Goal: Task Accomplishment & Management: Manage account settings

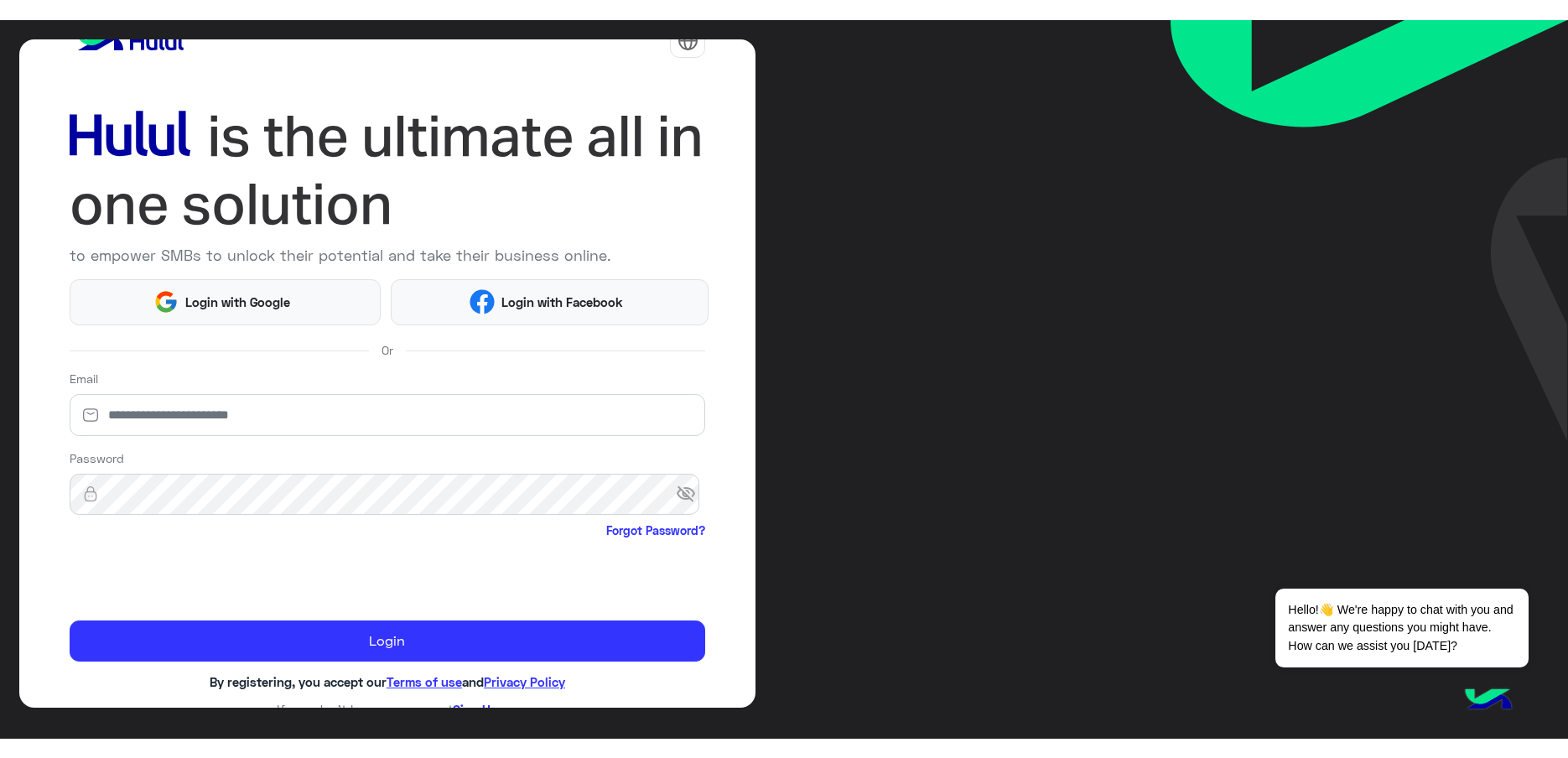
scroll to position [55, 0]
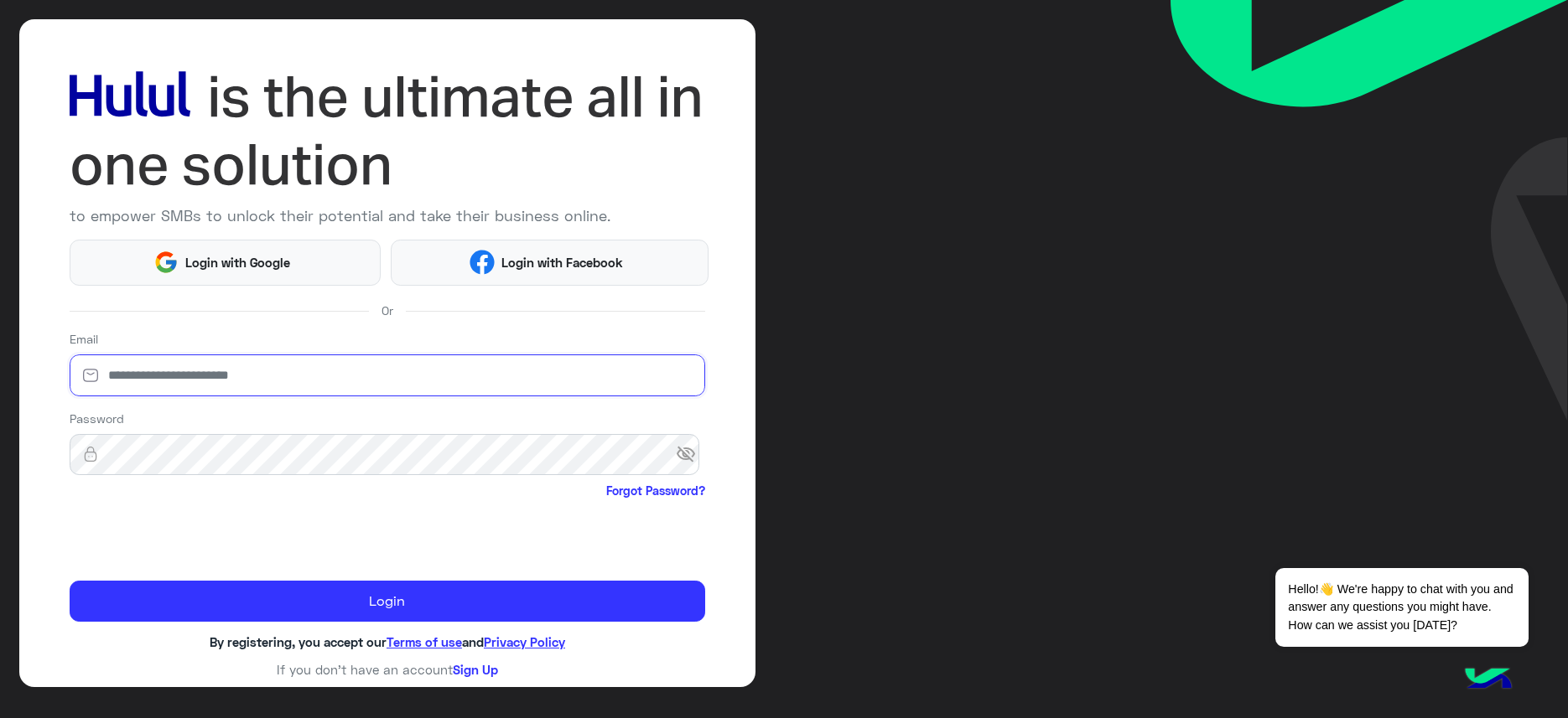
click at [134, 385] on input "email" at bounding box center [388, 375] width 636 height 42
type input "**********"
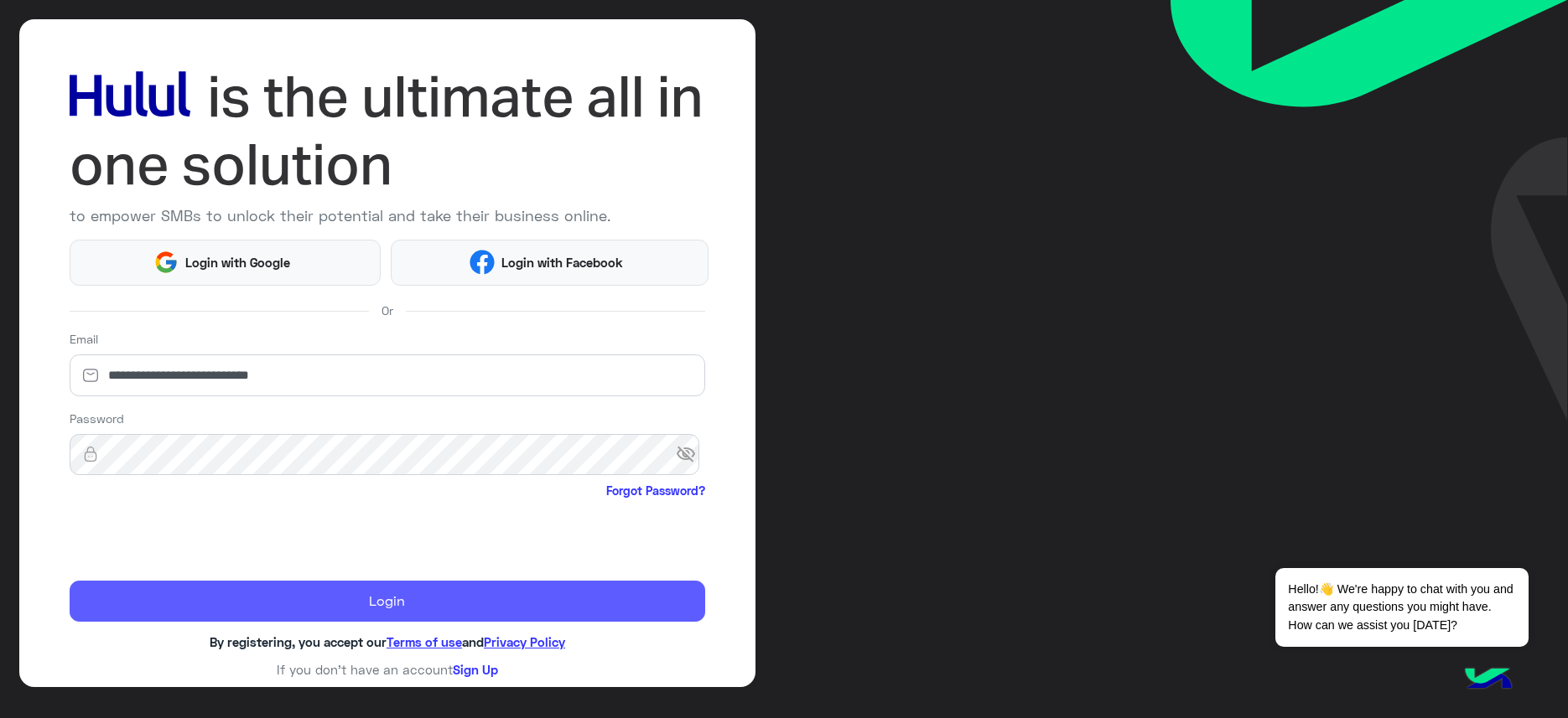
click at [313, 606] on button "Login" at bounding box center [388, 601] width 636 height 41
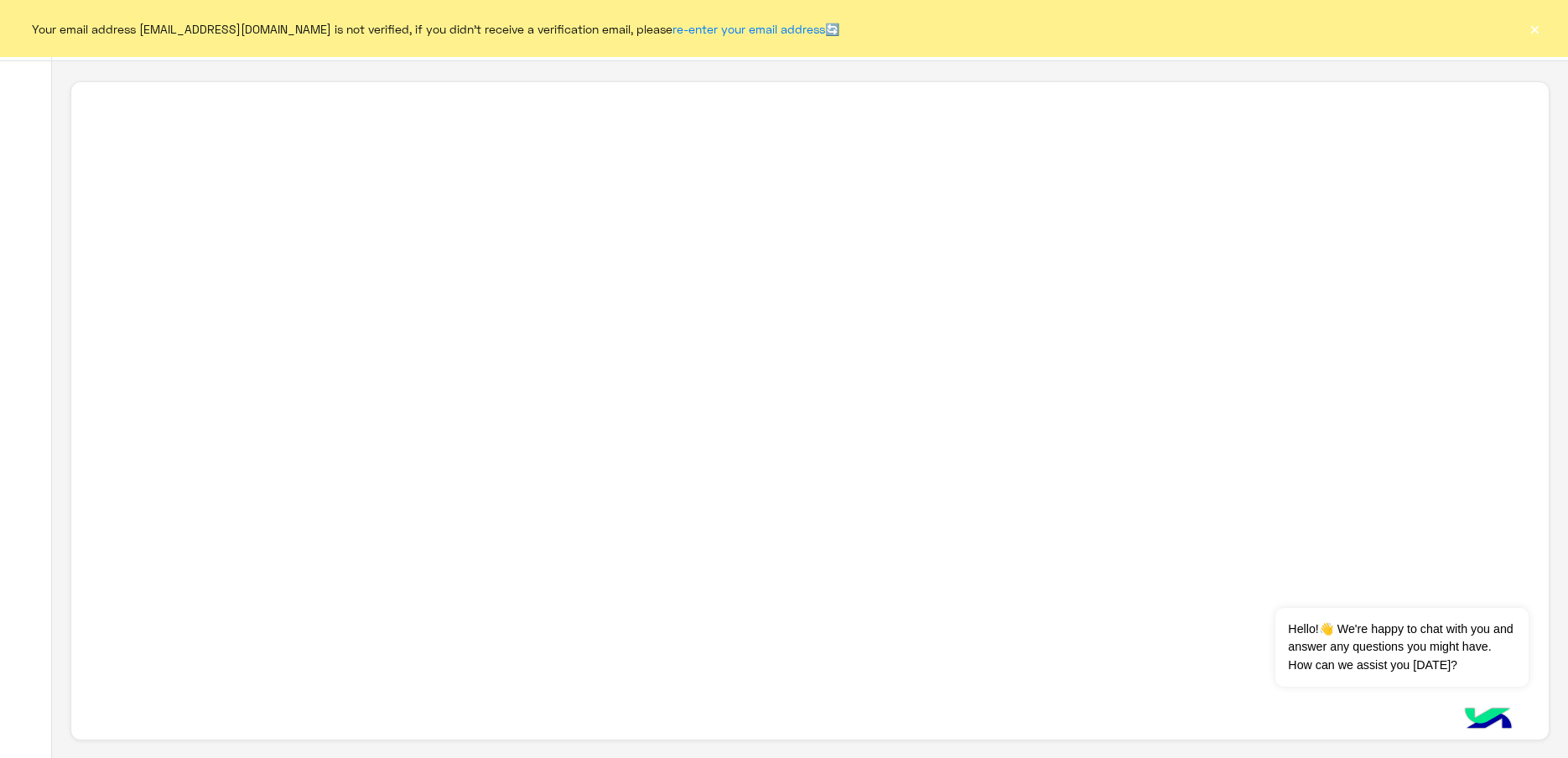
scroll to position [6, 0]
click at [1428, 592] on button "Dismiss ✕" at bounding box center [1478, 586] width 101 height 33
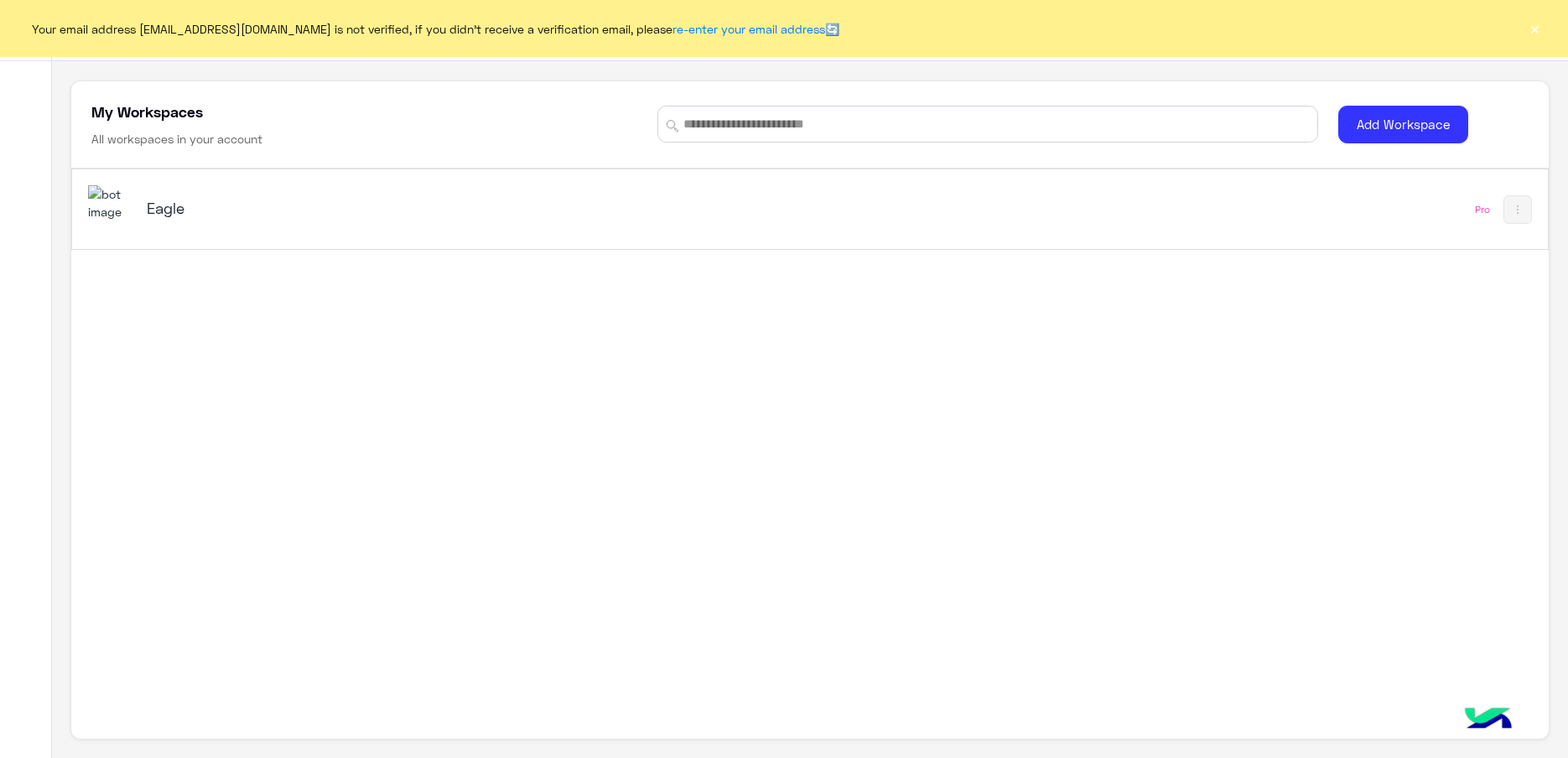
click at [135, 221] on div "Eagle" at bounding box center [520, 209] width 866 height 49
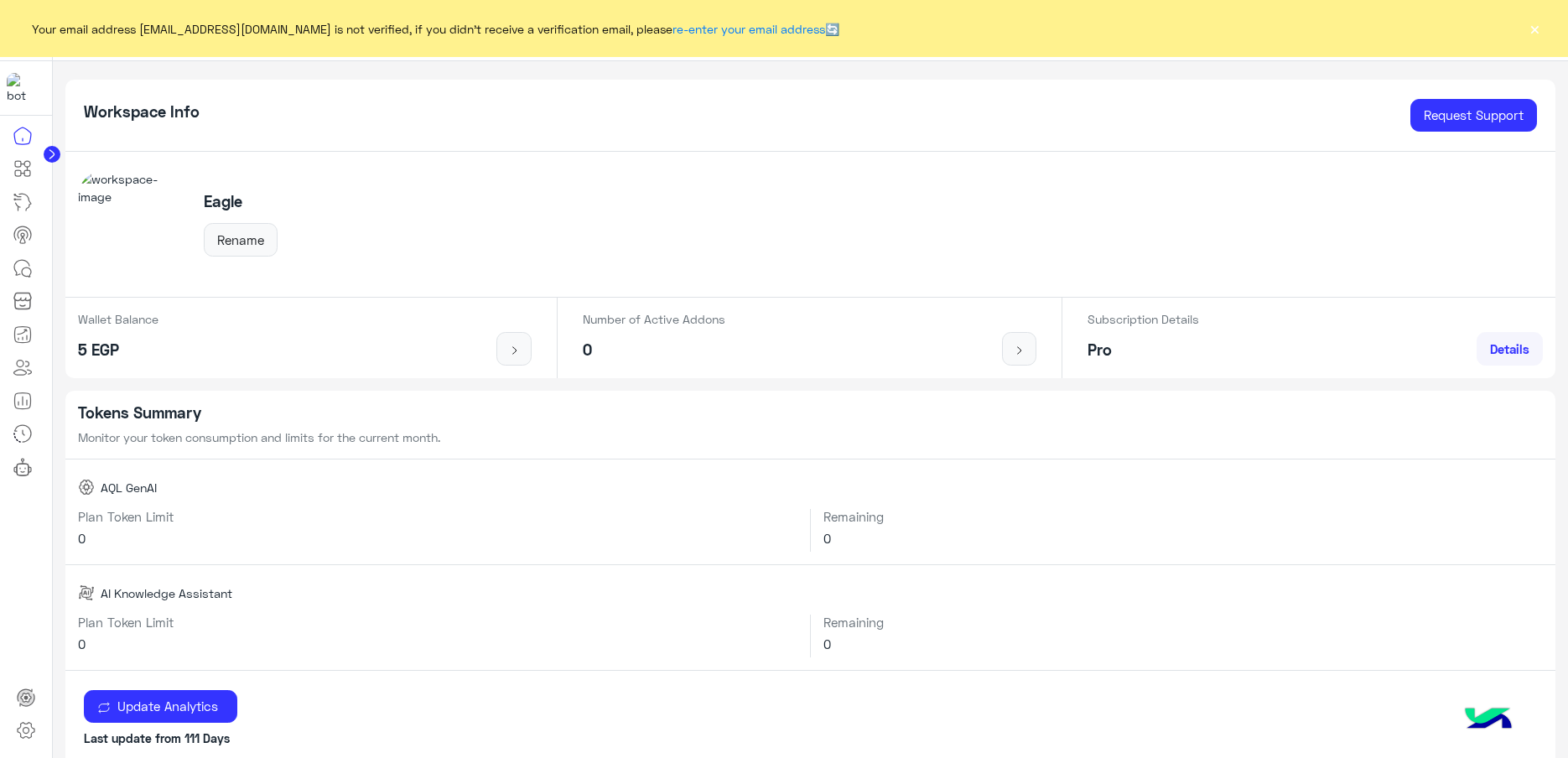
click at [1530, 40] on div "Your email address [EMAIL_ADDRESS][DOMAIN_NAME] is not verified, if you didn't …" at bounding box center [784, 28] width 1568 height 57
click at [1537, 20] on button "×" at bounding box center [1535, 29] width 17 height 17
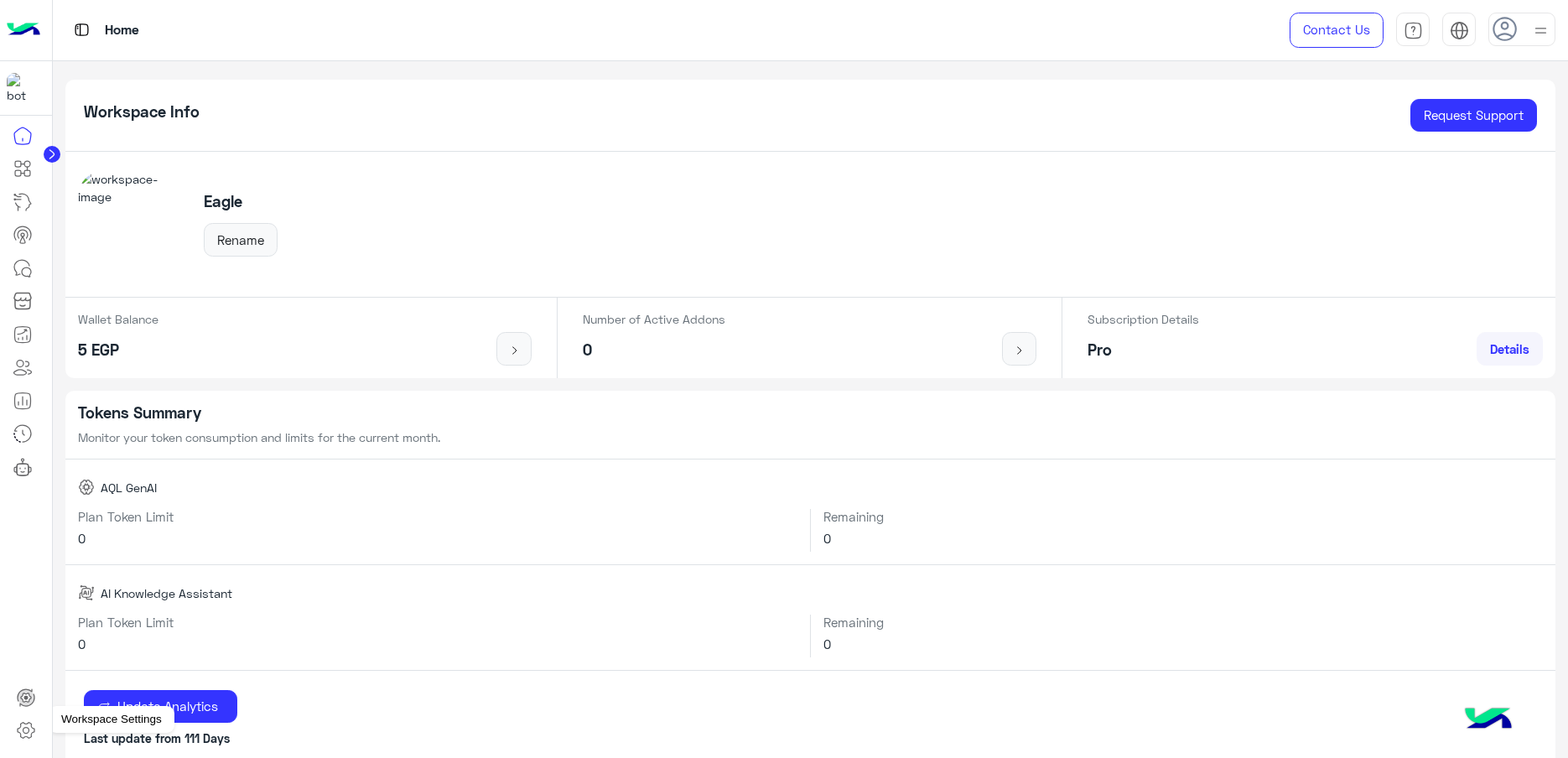
click at [28, 723] on icon at bounding box center [26, 730] width 20 height 20
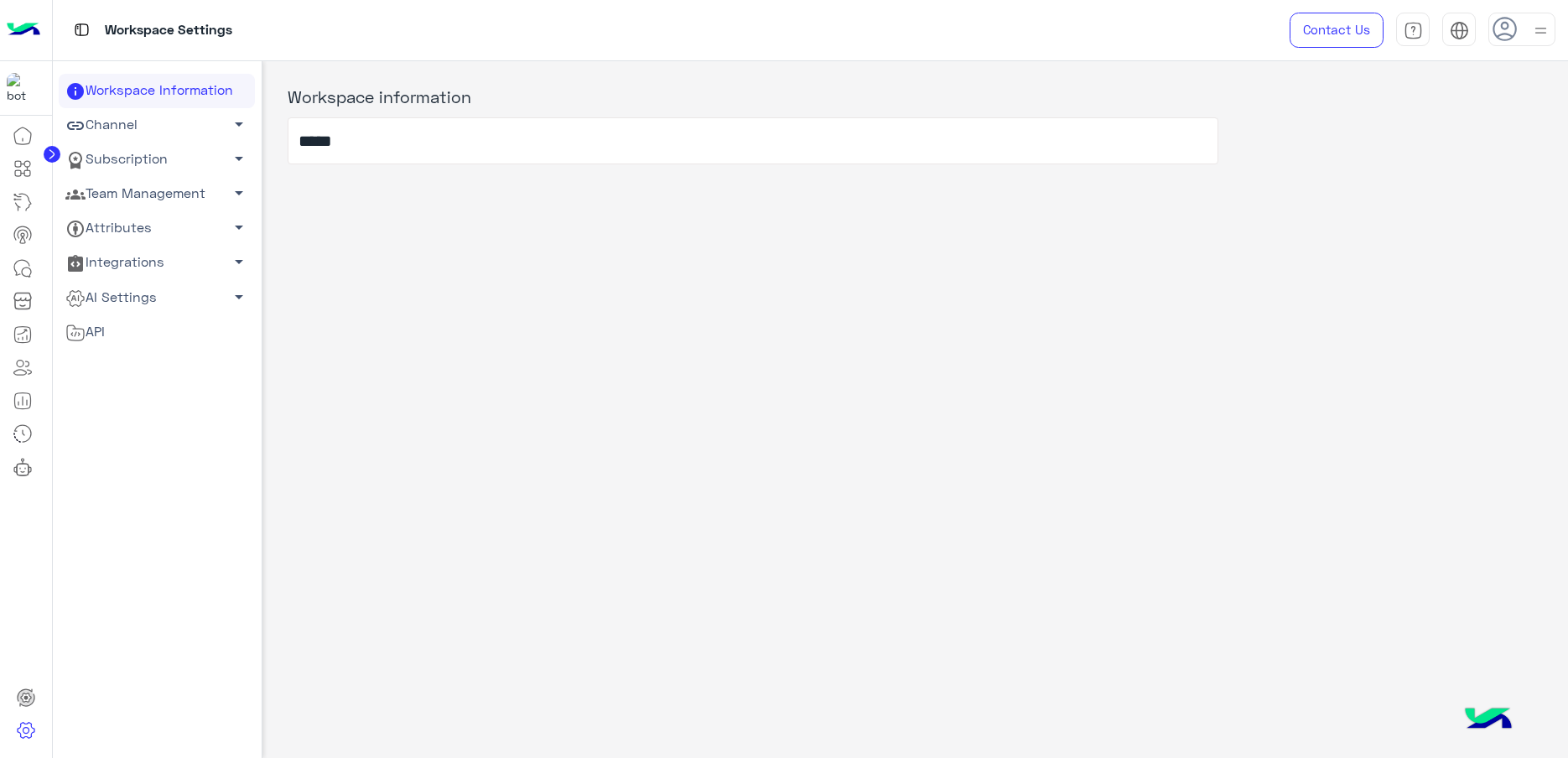
click at [134, 197] on link "Team Management arrow_drop_down" at bounding box center [157, 194] width 196 height 34
click at [147, 224] on link "Team Members" at bounding box center [157, 226] width 196 height 29
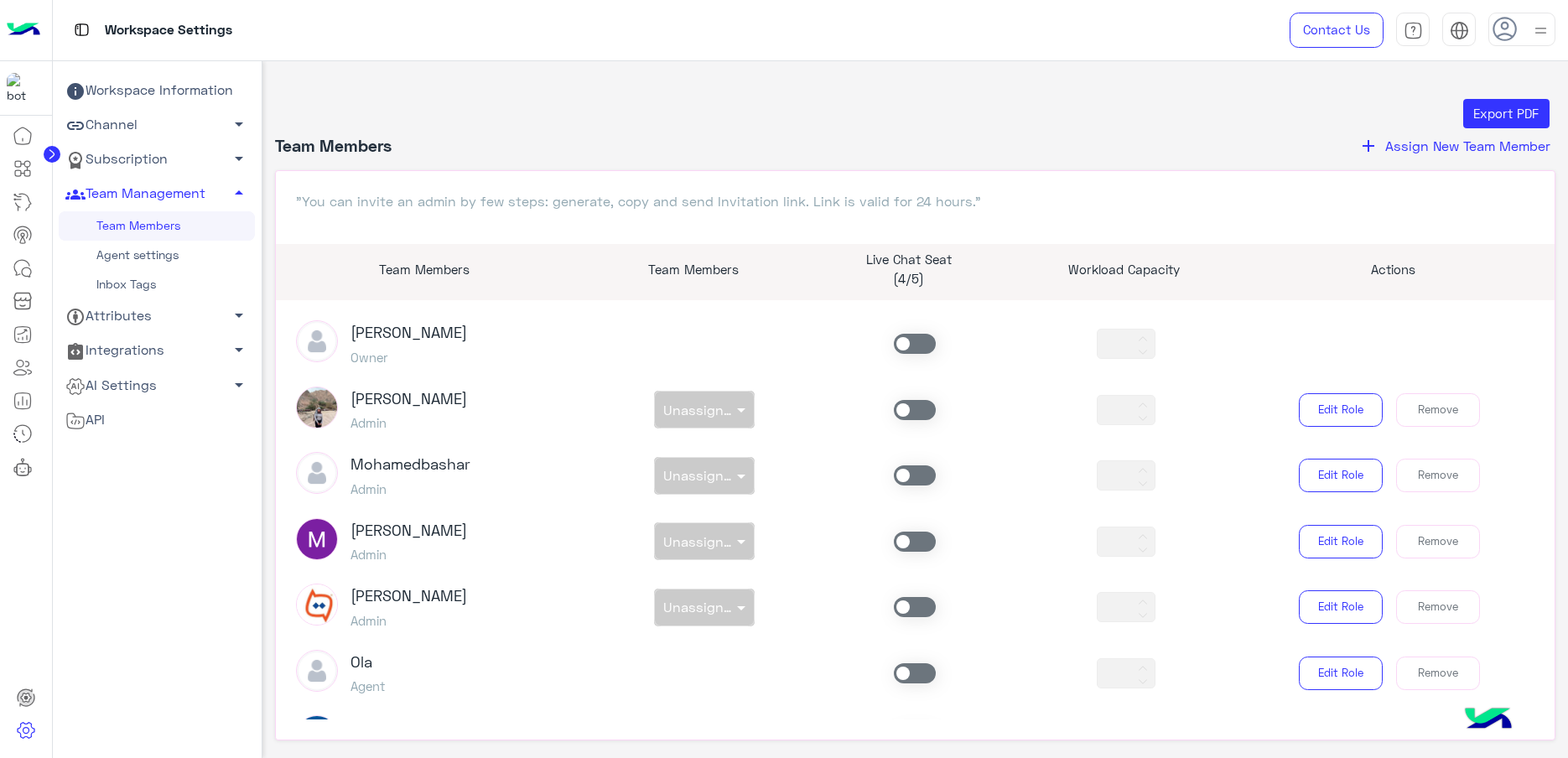
scroll to position [524, 0]
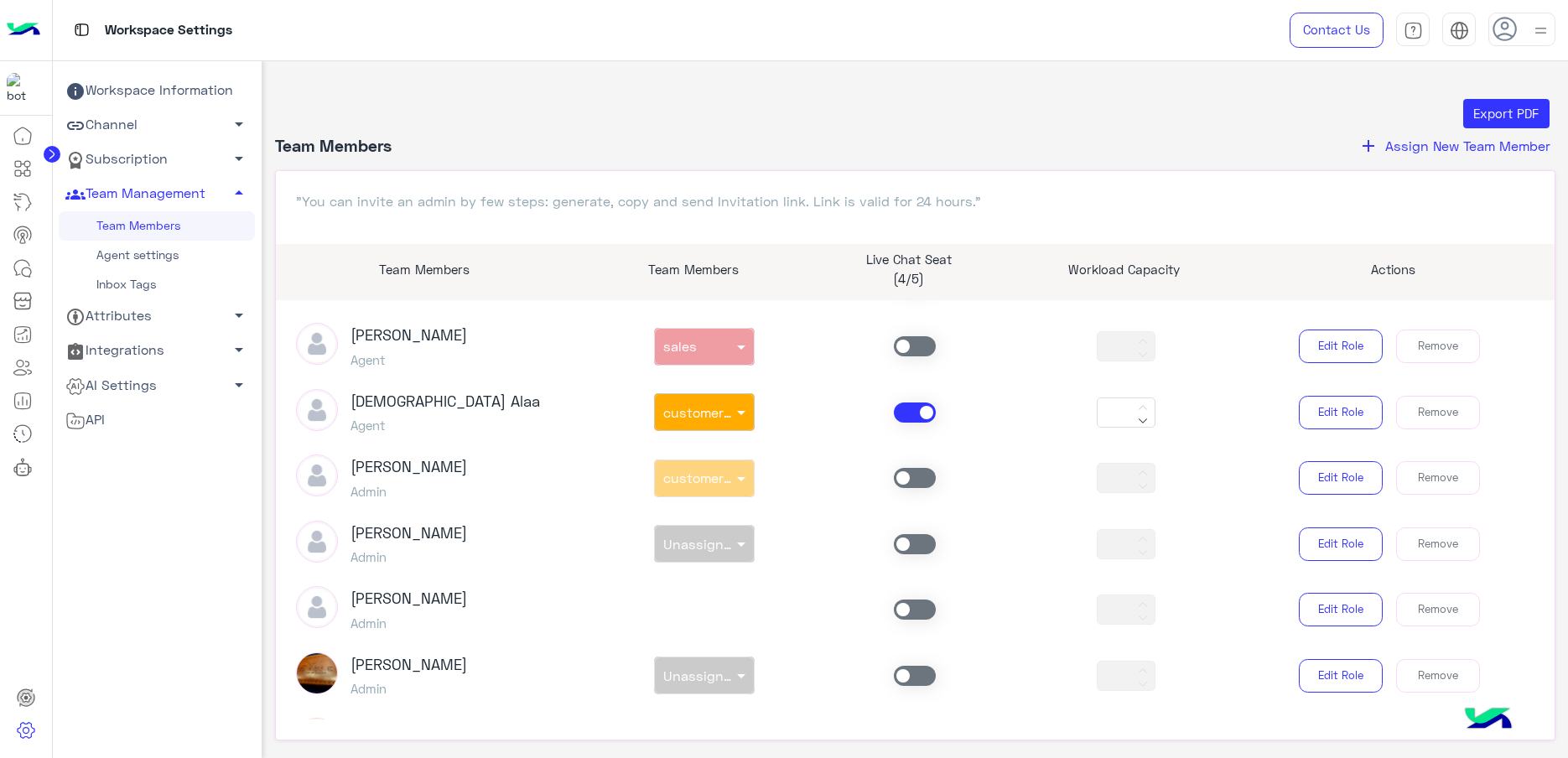
click at [903, 415] on span at bounding box center [915, 413] width 42 height 20
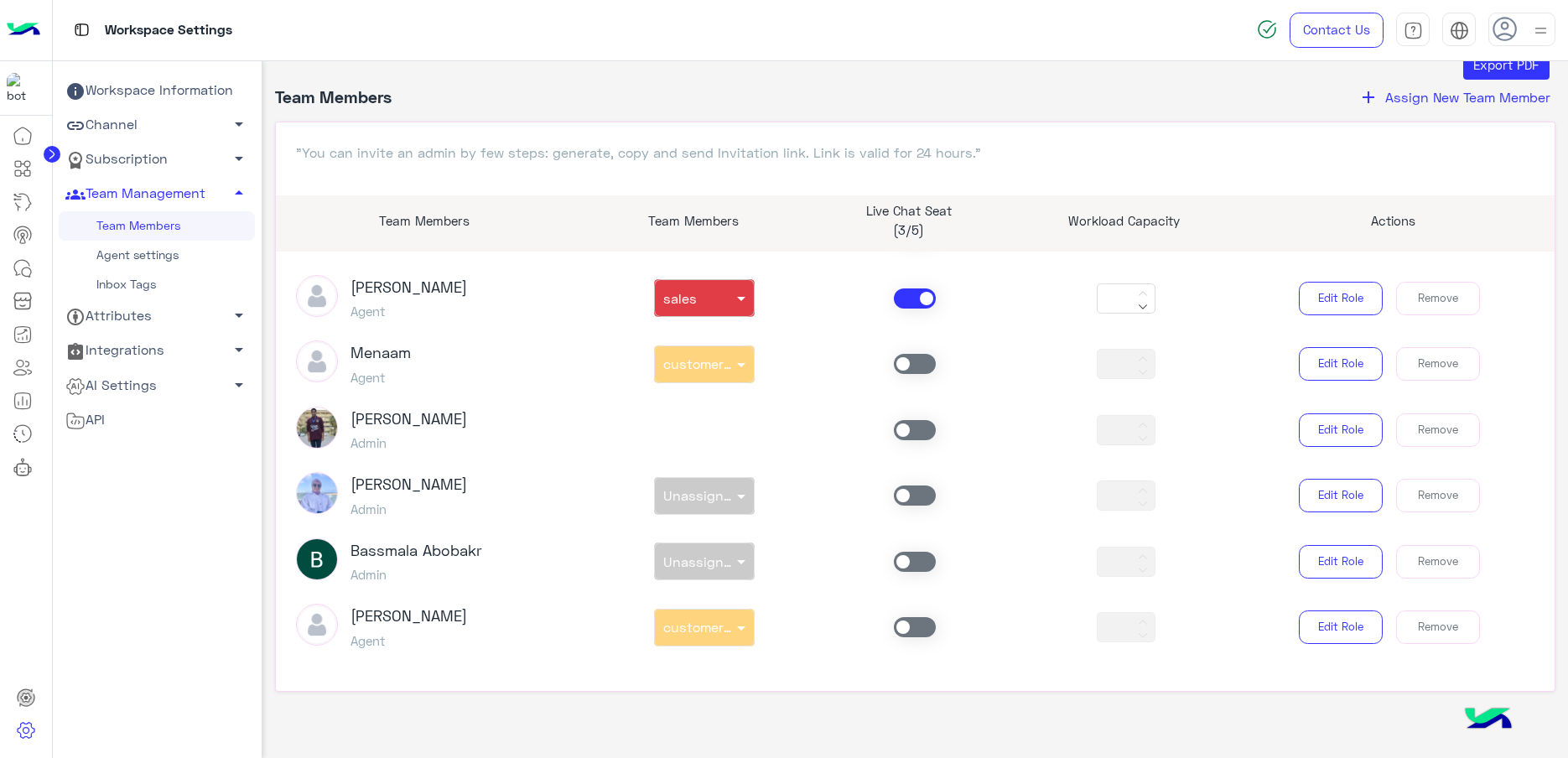
scroll to position [66, 0]
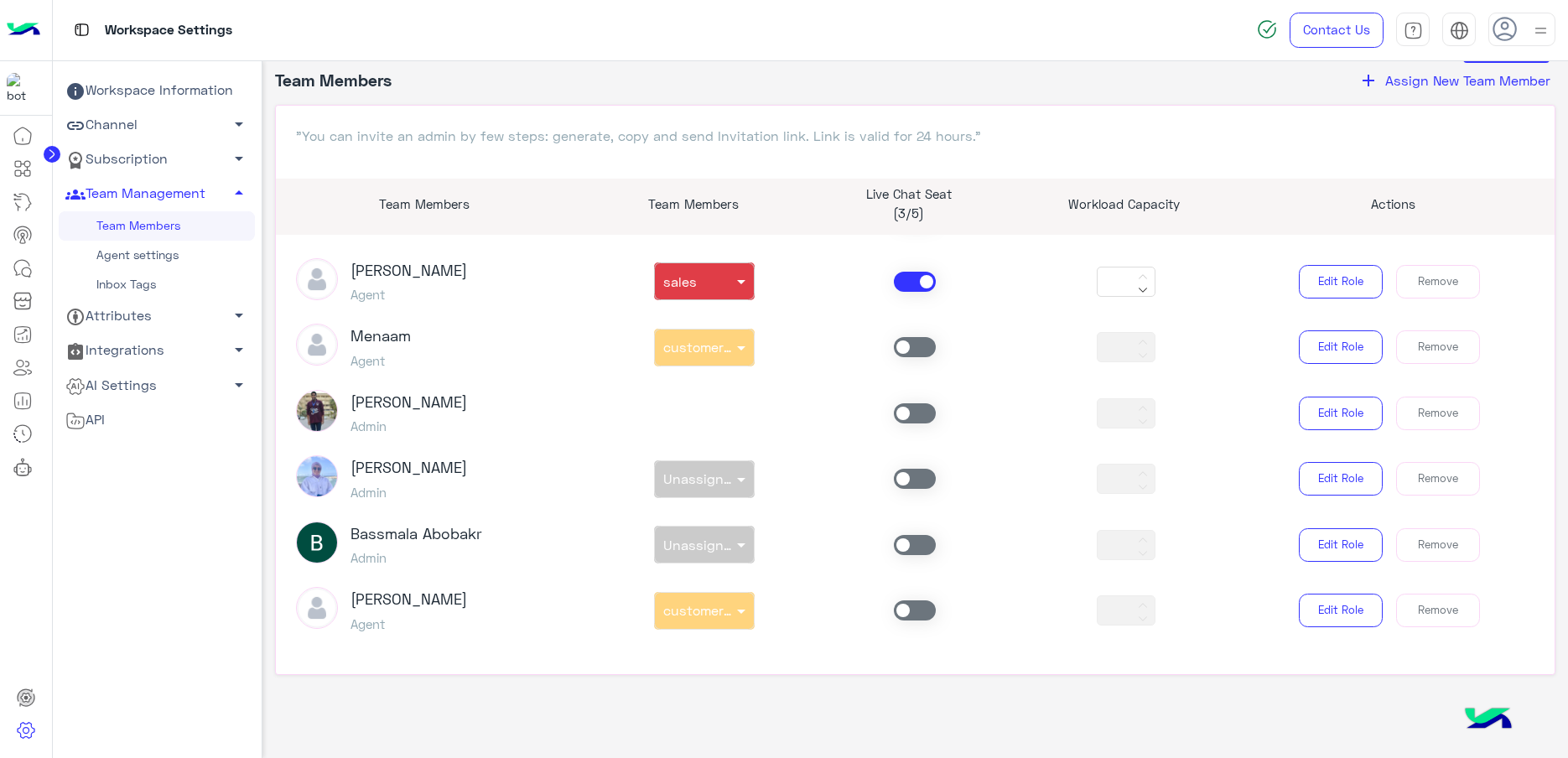
click at [909, 337] on span at bounding box center [915, 347] width 42 height 20
click at [906, 285] on span at bounding box center [915, 282] width 42 height 20
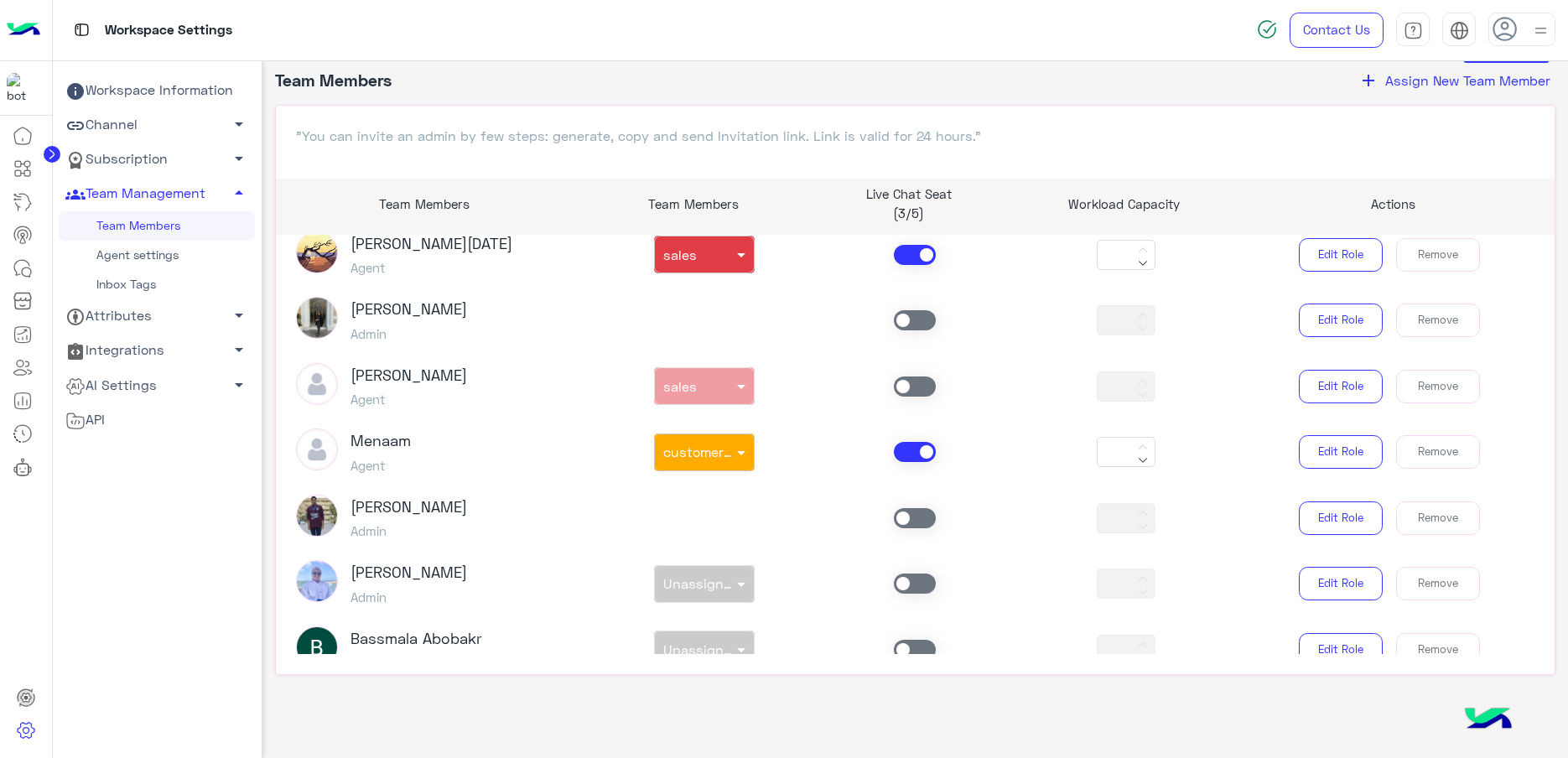
scroll to position [906, 0]
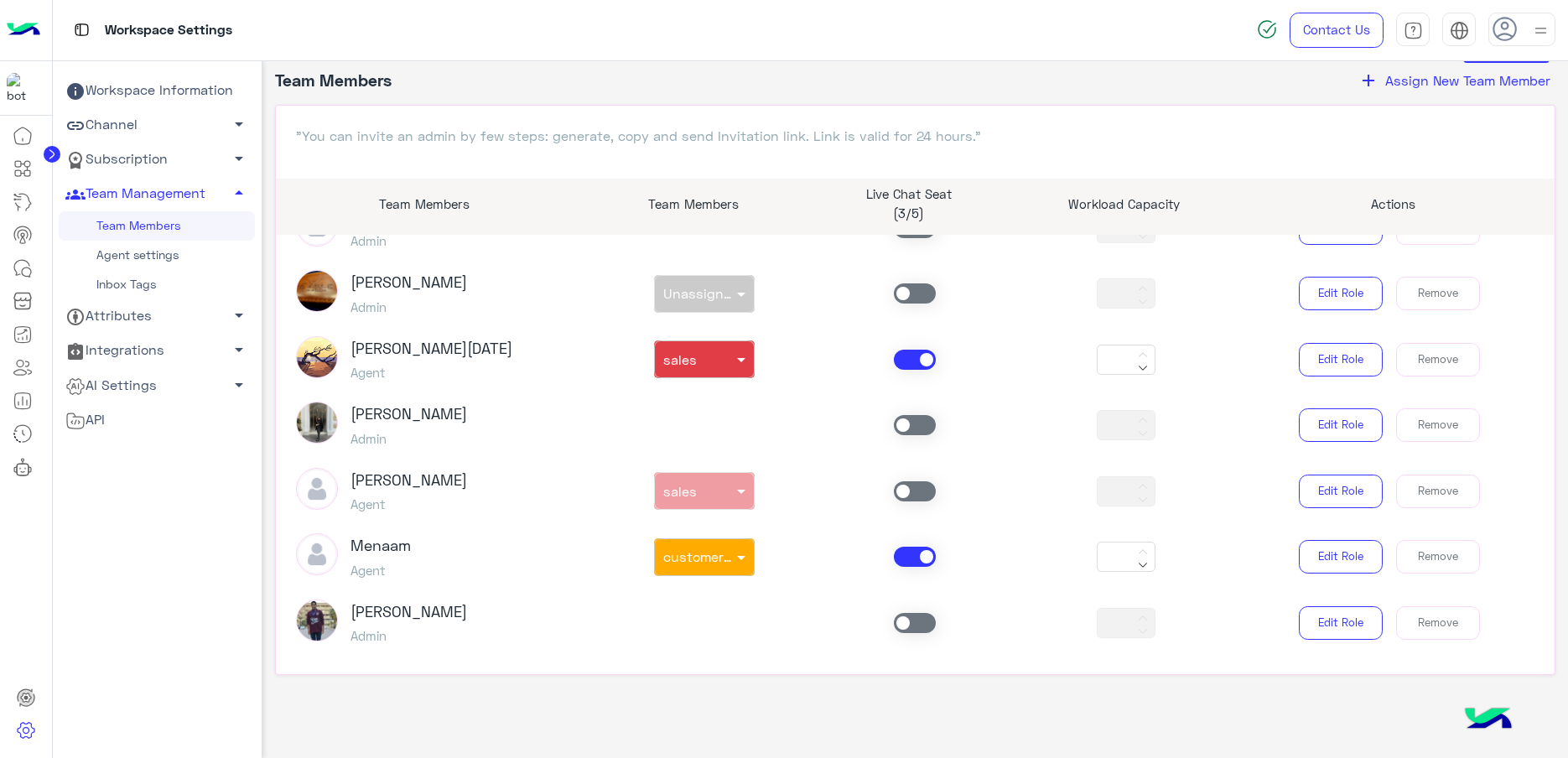
click at [925, 351] on span at bounding box center [915, 360] width 42 height 20
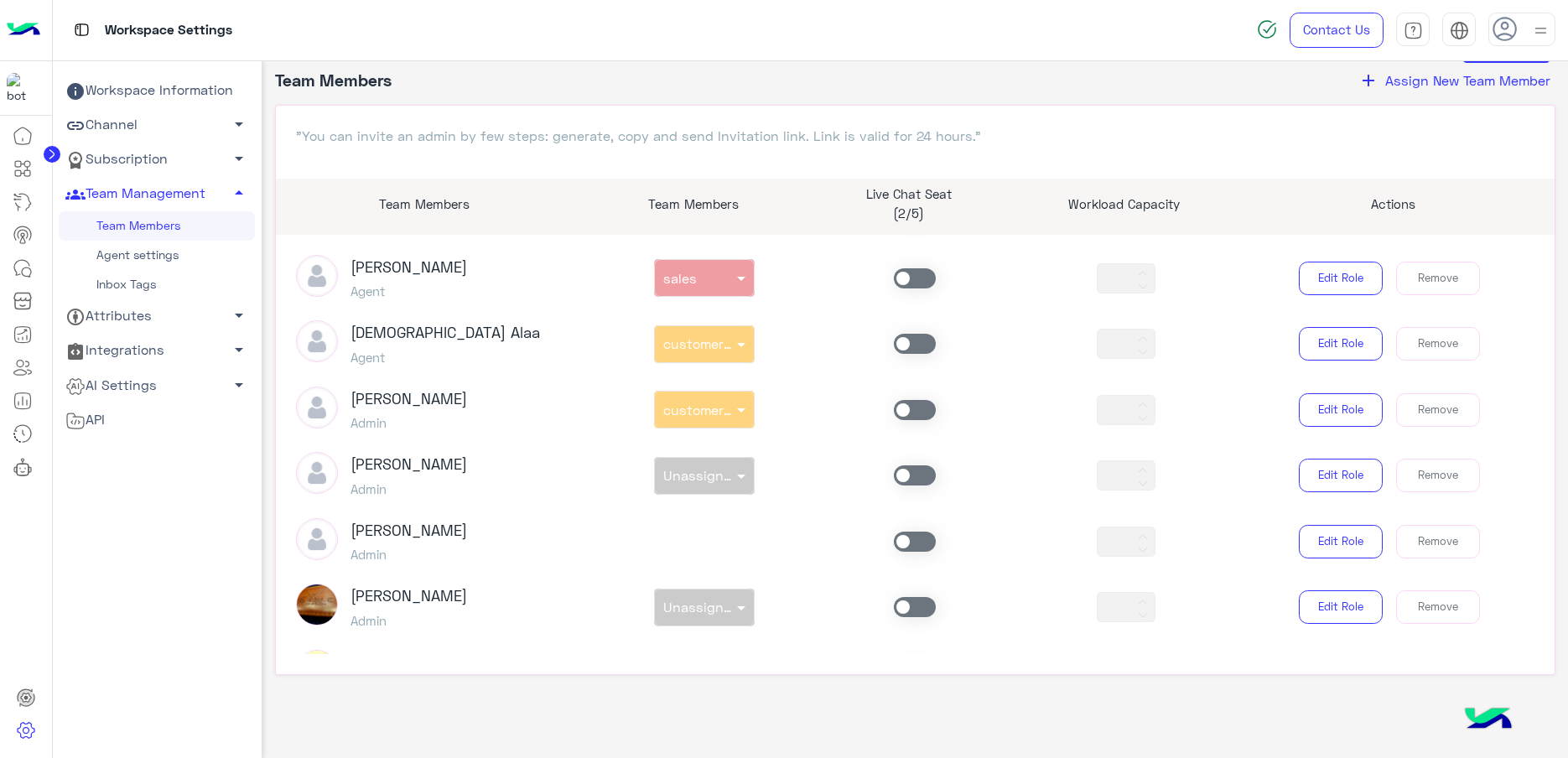
scroll to position [592, 0]
click at [908, 419] on span at bounding box center [915, 411] width 42 height 20
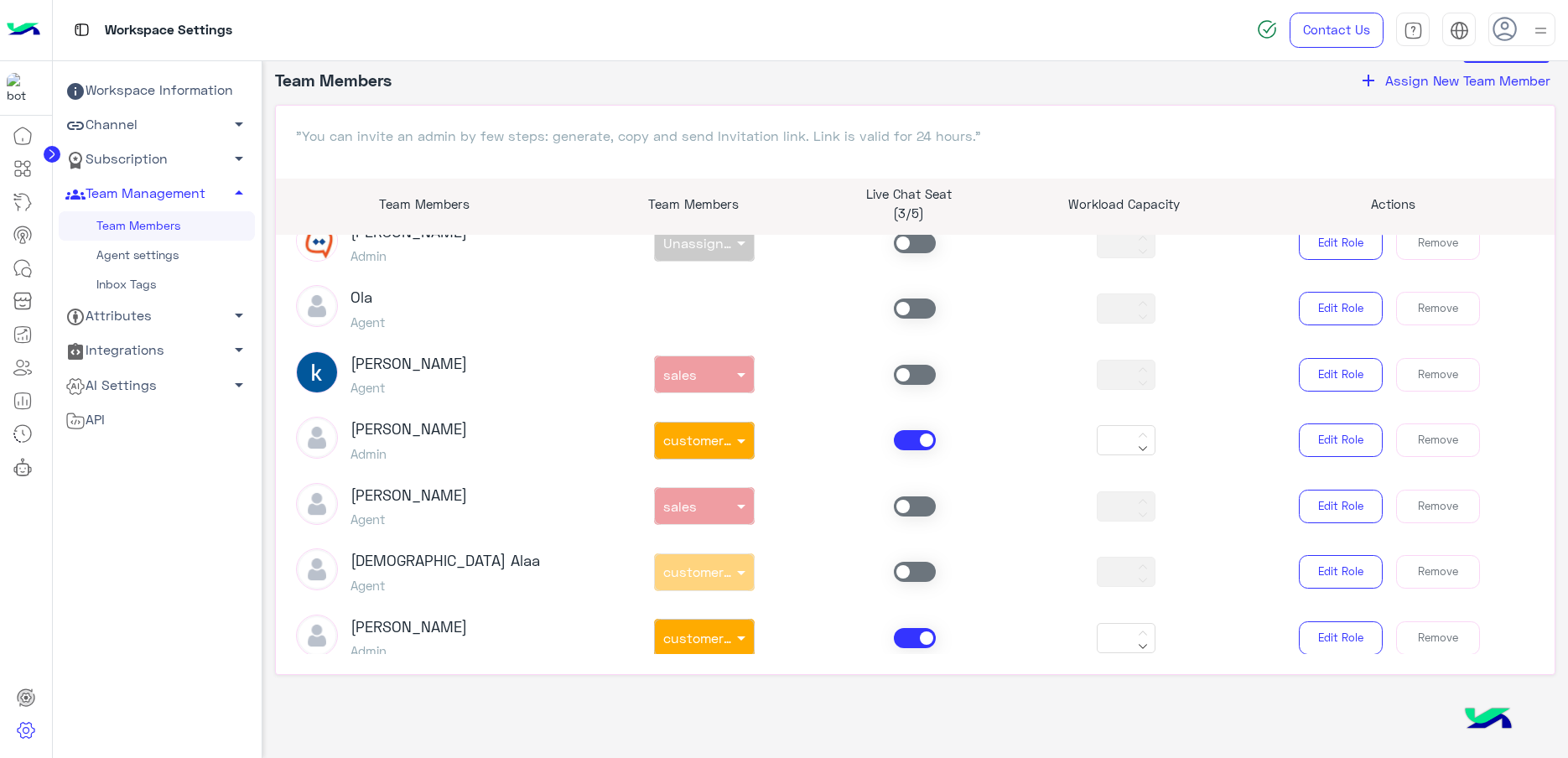
scroll to position [277, 0]
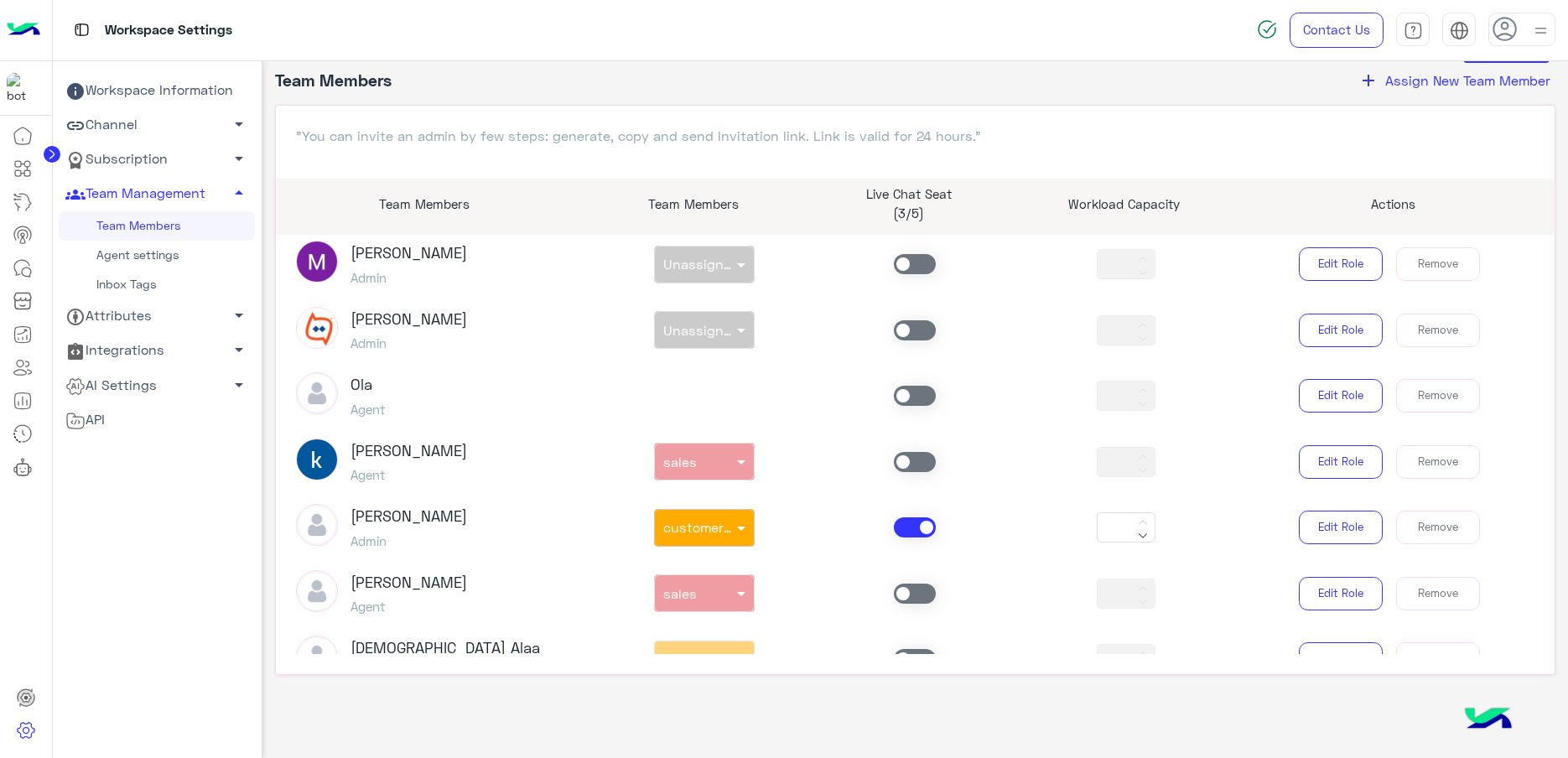
click at [911, 454] on span at bounding box center [915, 462] width 42 height 20
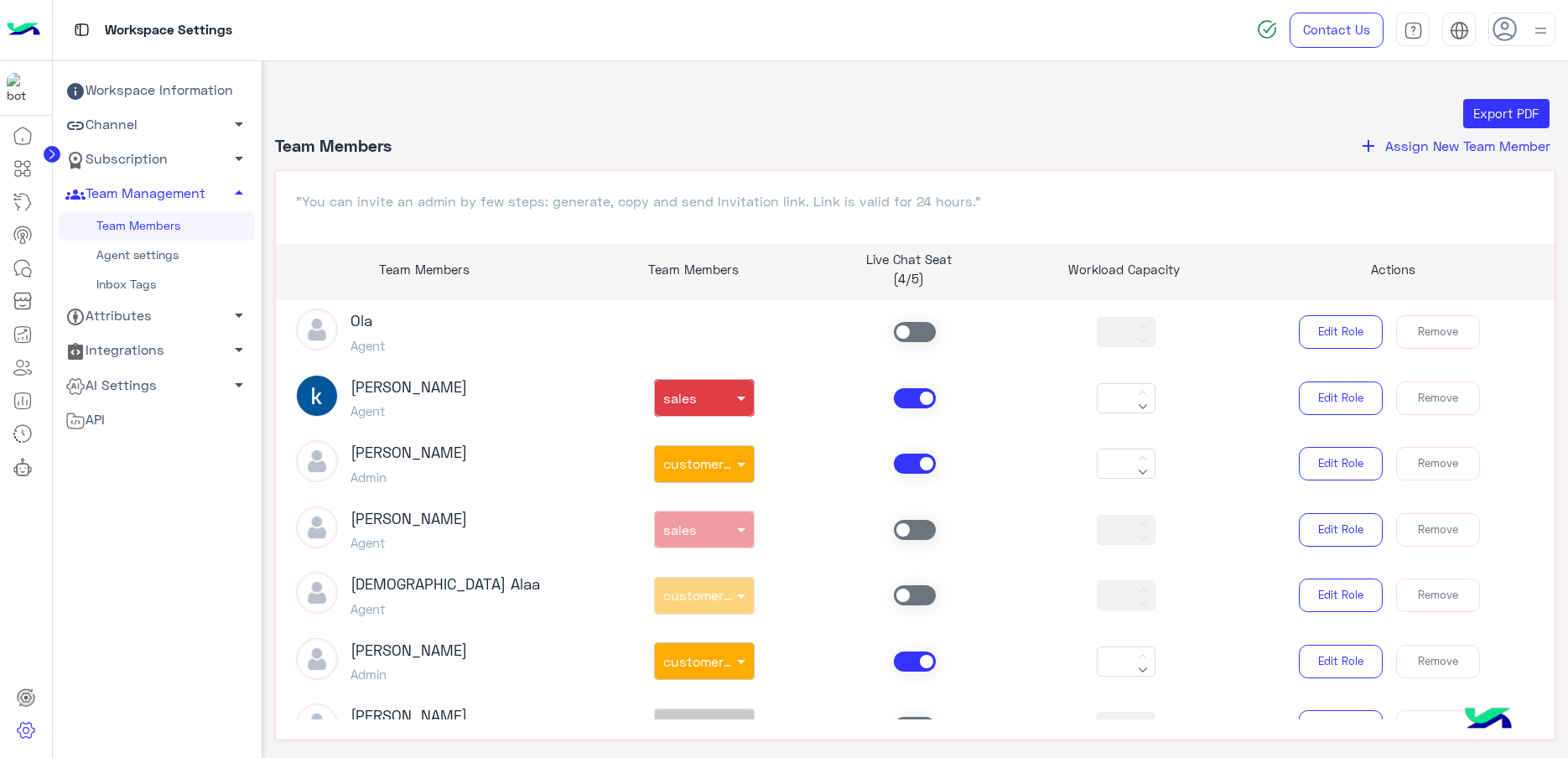
scroll to position [315, 0]
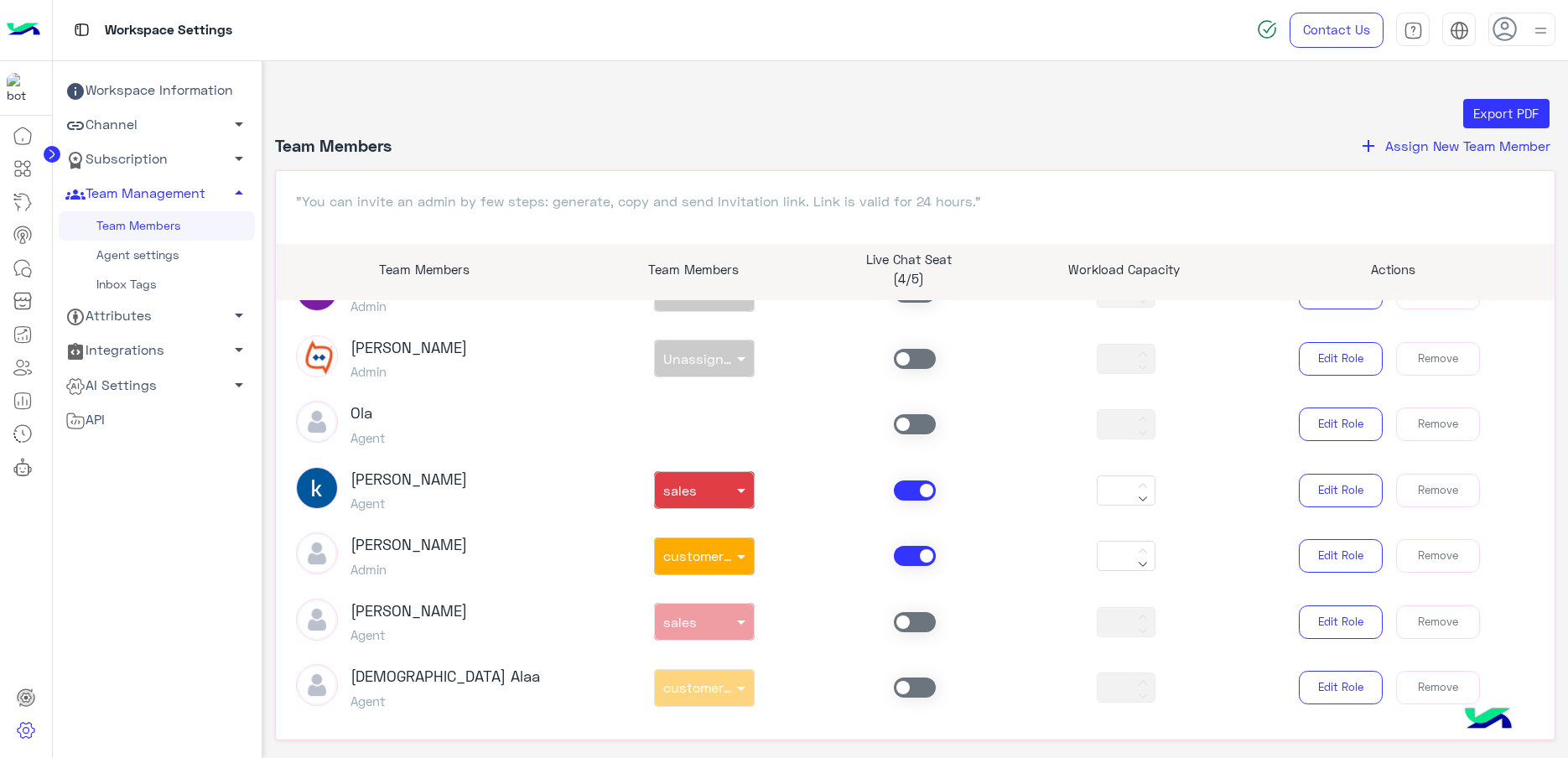
click at [911, 551] on span at bounding box center [915, 556] width 42 height 20
